Goal: Navigation & Orientation: Find specific page/section

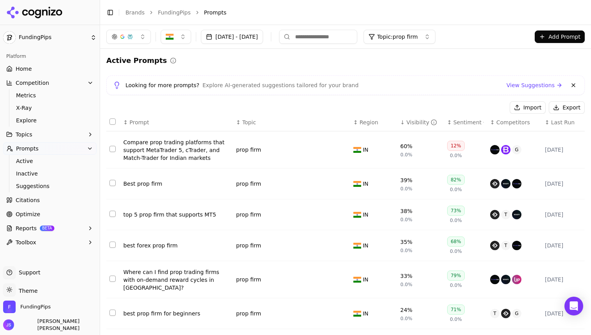
scroll to position [30, 0]
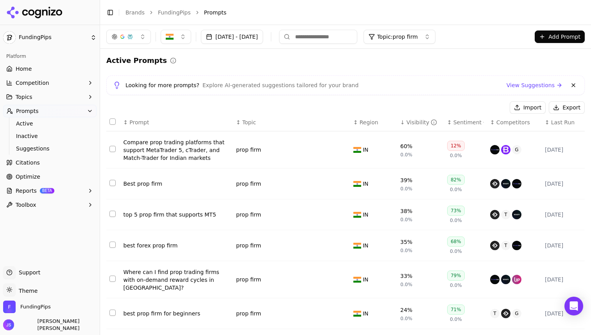
click at [30, 71] on span "Home" at bounding box center [24, 69] width 16 height 8
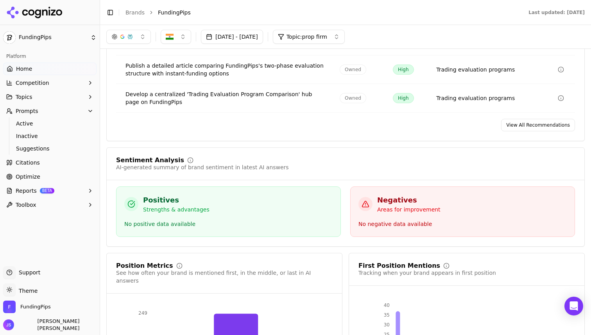
scroll to position [1202, 0]
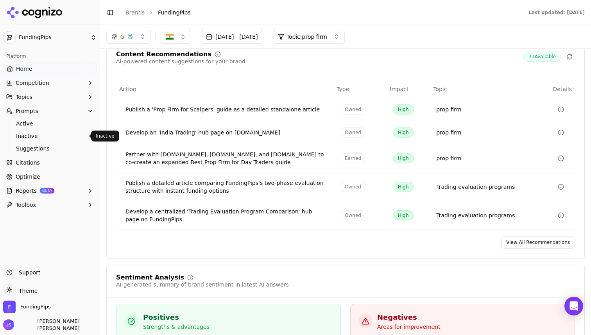
click at [22, 125] on span "Active" at bounding box center [50, 124] width 68 height 8
